Goal: Information Seeking & Learning: Learn about a topic

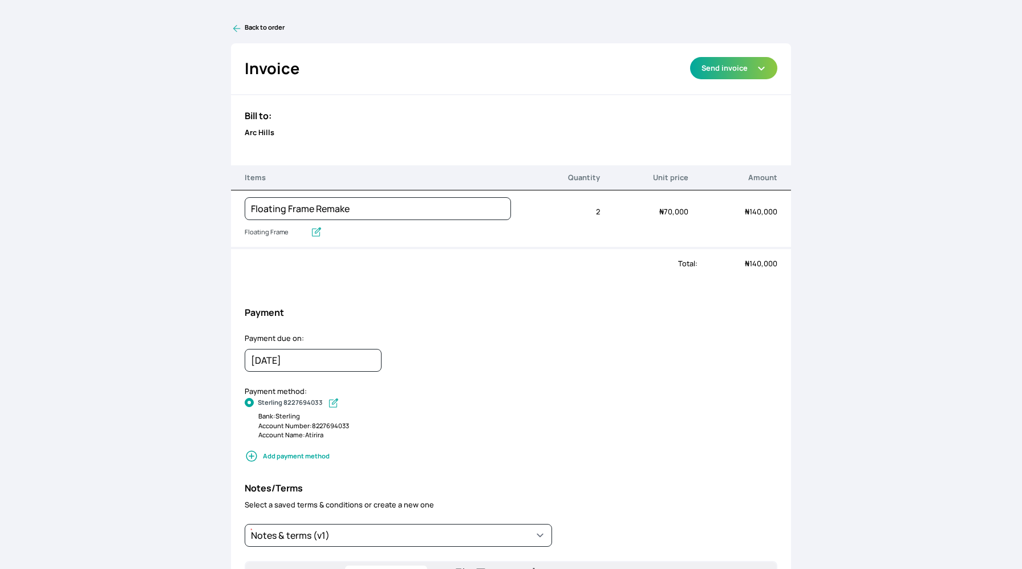
click at [235, 23] on icon at bounding box center [236, 28] width 11 height 11
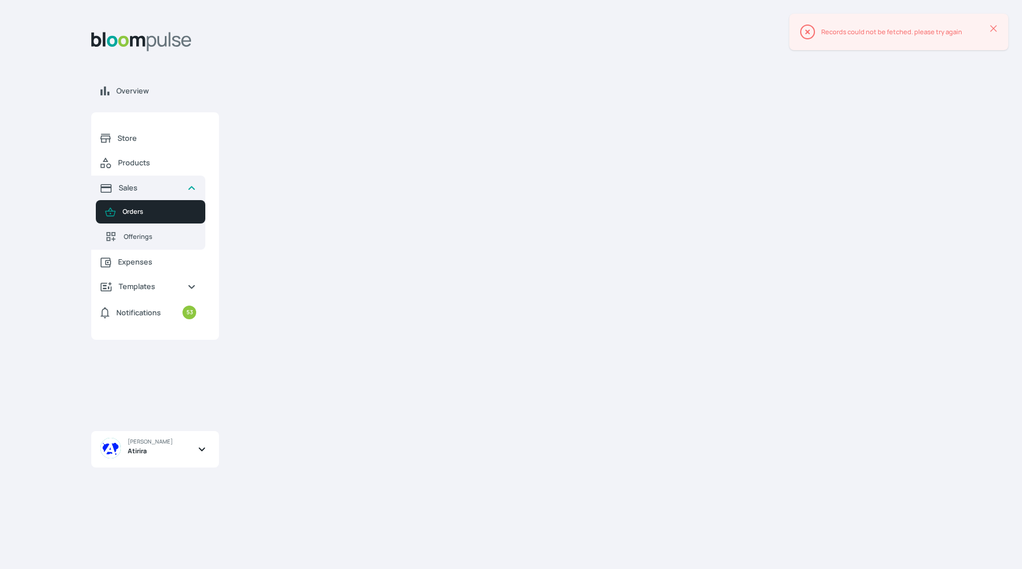
drag, startPoint x: 674, startPoint y: 216, endPoint x: 567, endPoint y: 93, distance: 163.2
click at [567, 93] on div "Error Records could not be fetched. please try again Close Alert" at bounding box center [586, 289] width 689 height 532
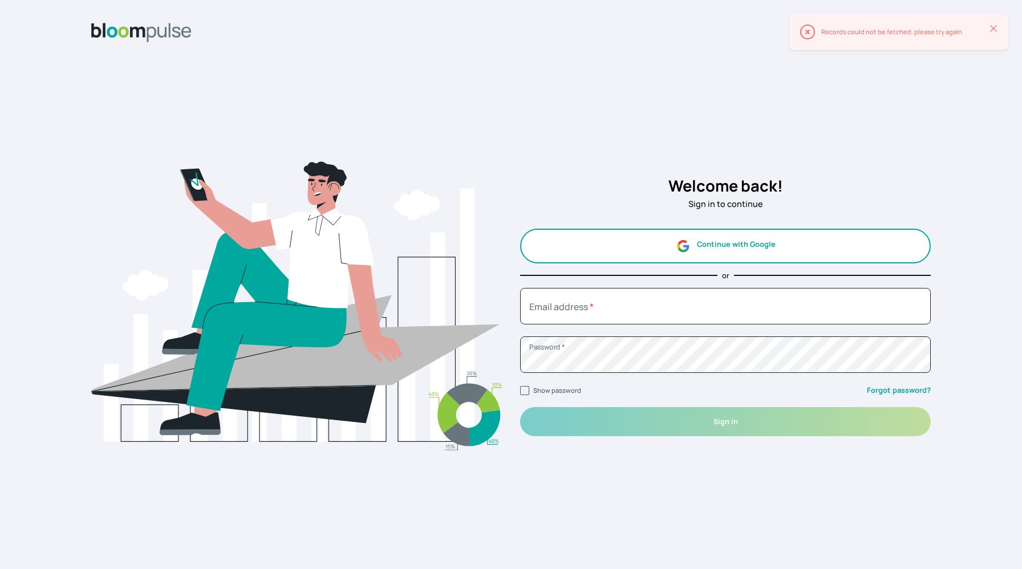
click at [625, 244] on button "Continue with Google" at bounding box center [725, 246] width 410 height 35
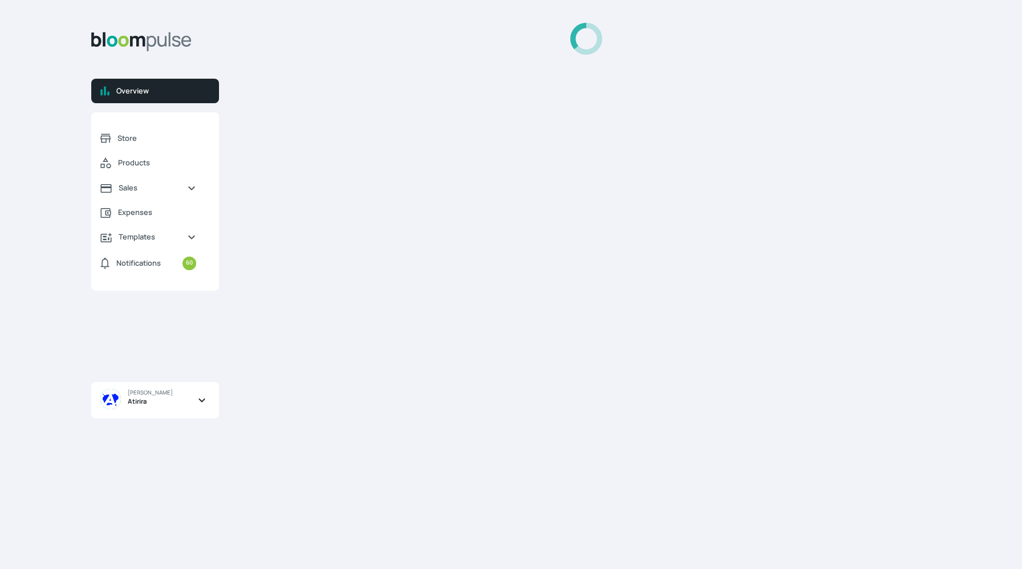
select select "2025"
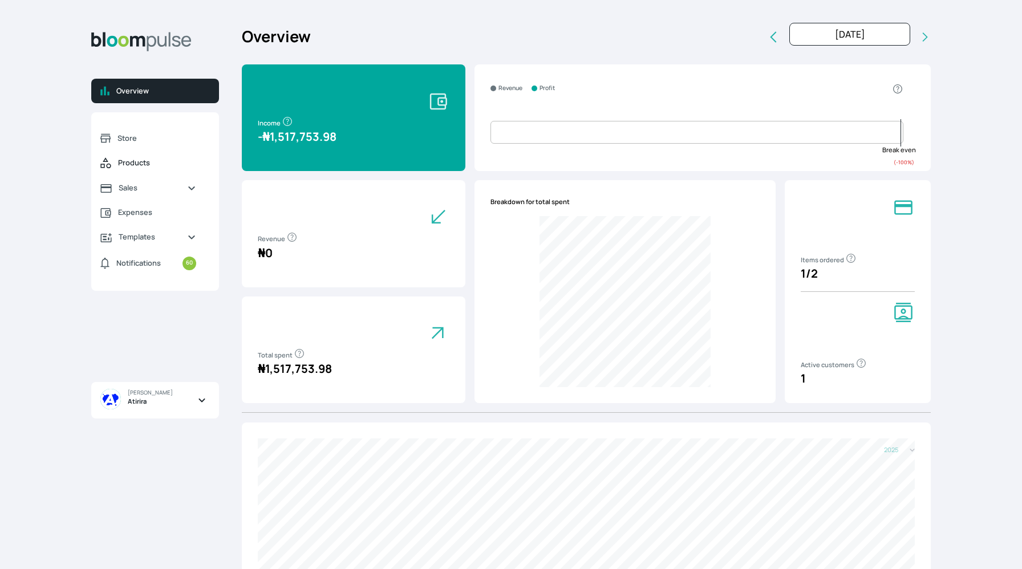
click at [118, 161] on span "Products" at bounding box center [157, 162] width 78 height 11
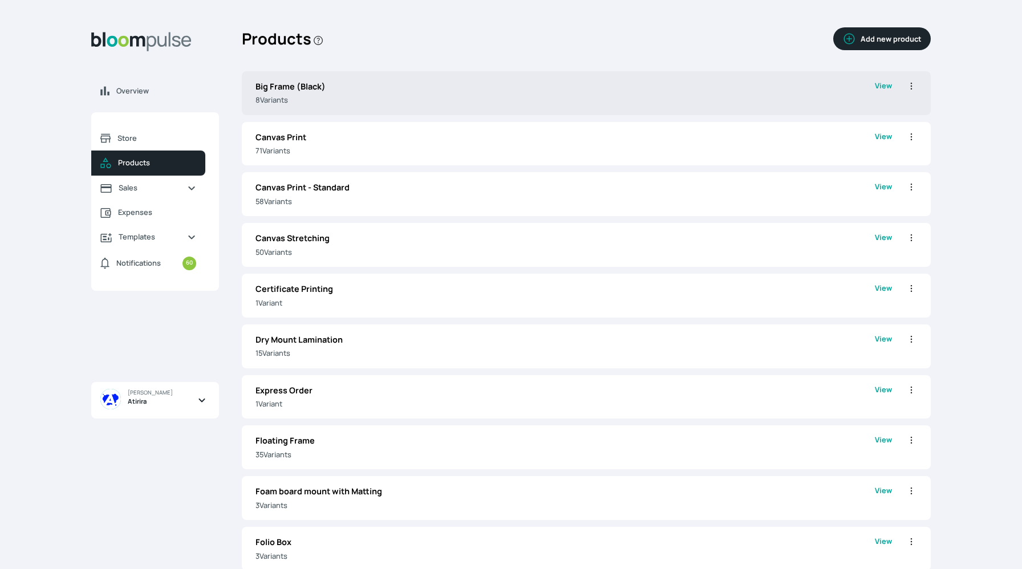
click at [389, 101] on p "8 Variant s" at bounding box center [564, 100] width 619 height 11
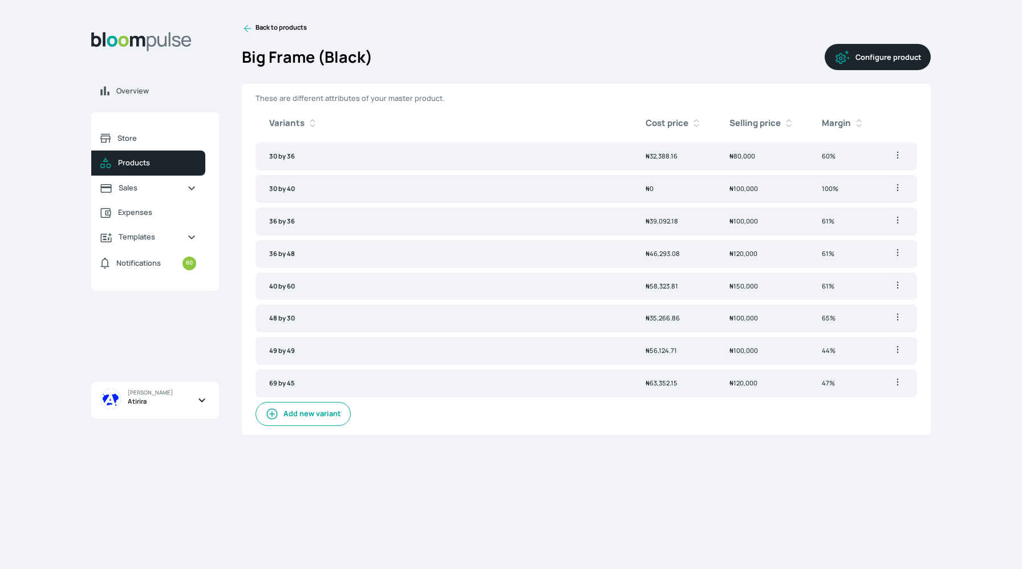
click at [247, 27] on icon at bounding box center [247, 28] width 11 height 11
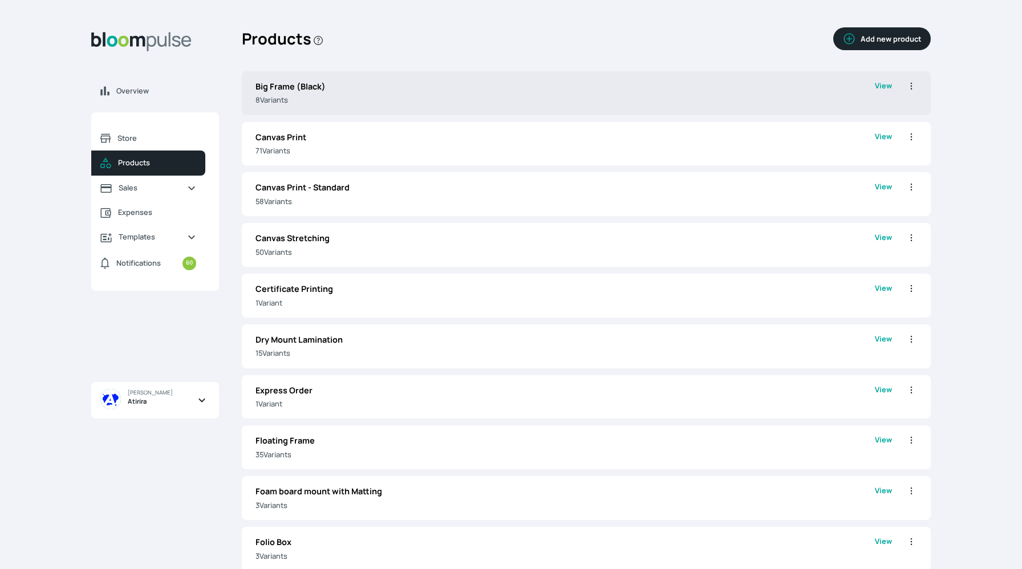
click at [306, 113] on div "Big Frame (Black) 8 Variant s View Edit Clone Delete" at bounding box center [586, 93] width 689 height 44
click at [425, 87] on p "Big Frame (Black)" at bounding box center [564, 86] width 619 height 13
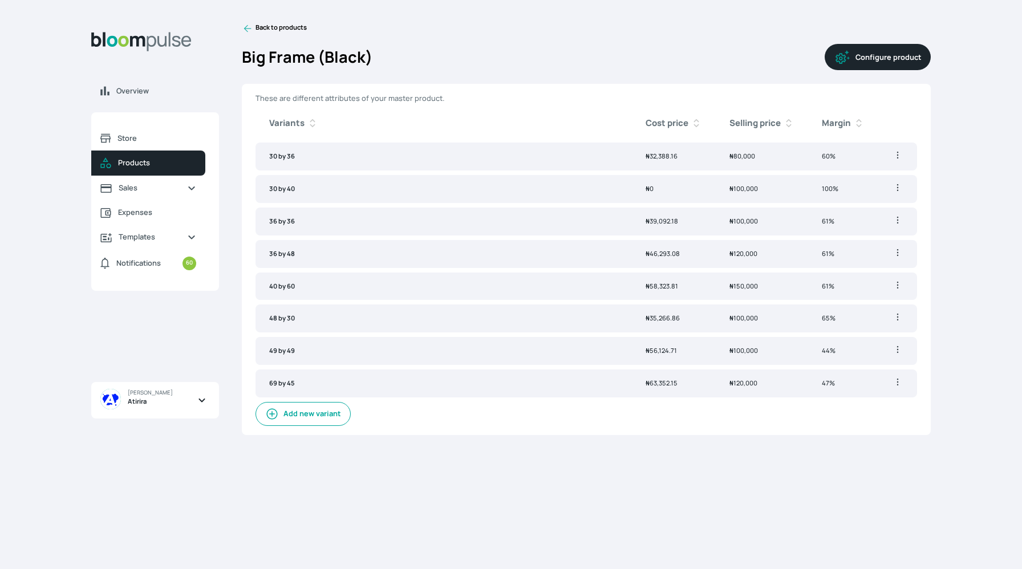
drag, startPoint x: 666, startPoint y: 115, endPoint x: 649, endPoint y: 98, distance: 23.8
click at [649, 98] on div "These are different attributes of your master product. Variants Cost price Sell…" at bounding box center [586, 259] width 689 height 351
click at [992, 50] on div "Overview Store Products Sales Expenses Templates Notifications 60 Atirira Add b…" at bounding box center [511, 284] width 1022 height 569
